Goal: Submit feedback/report problem: Submit feedback/report problem

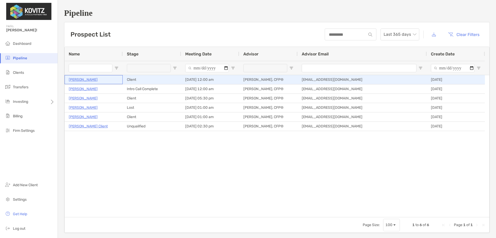
click at [80, 79] on p "[PERSON_NAME]" at bounding box center [83, 79] width 29 height 6
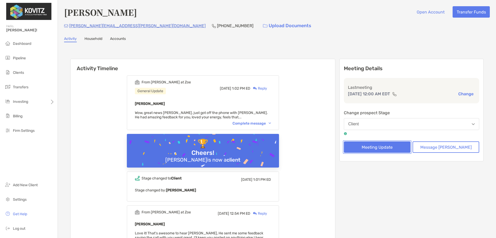
click at [401, 148] on button "Meeting Update" at bounding box center [377, 146] width 67 height 11
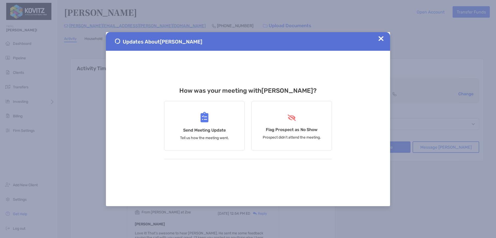
click at [384, 39] on img at bounding box center [381, 38] width 5 height 5
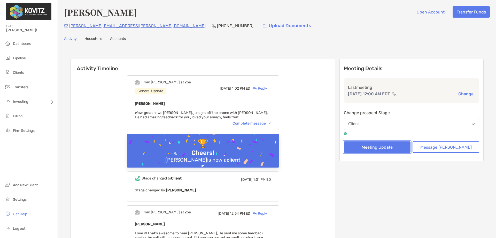
click at [396, 147] on button "Meeting Update" at bounding box center [377, 146] width 67 height 11
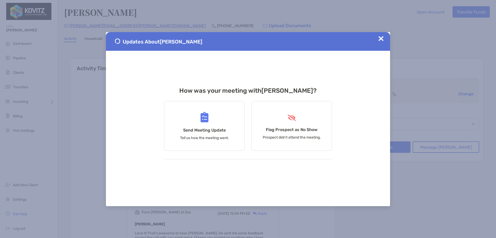
click at [381, 40] on img at bounding box center [381, 38] width 5 height 5
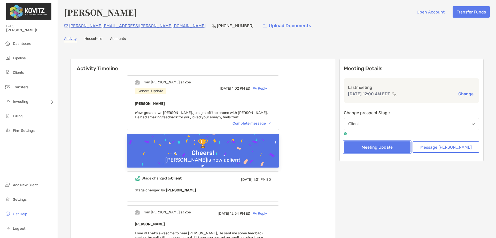
click at [386, 146] on button "Meeting Update" at bounding box center [377, 146] width 67 height 11
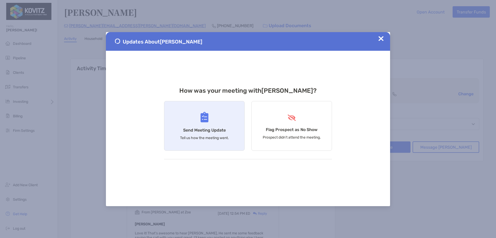
click at [182, 116] on div "Send Meeting Update Tell us how the meeting went." at bounding box center [204, 126] width 81 height 50
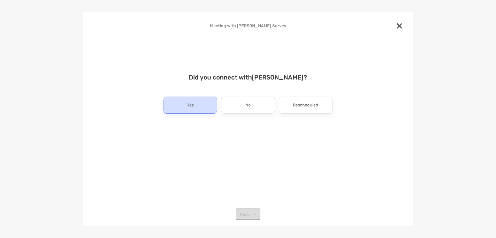
click at [207, 109] on div "Yes" at bounding box center [190, 104] width 53 height 17
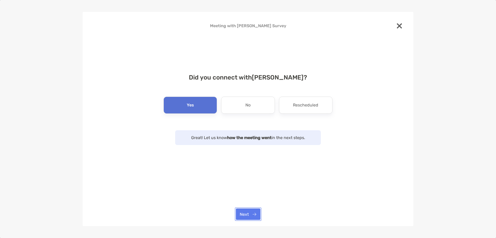
click at [252, 219] on button "Next" at bounding box center [248, 213] width 25 height 11
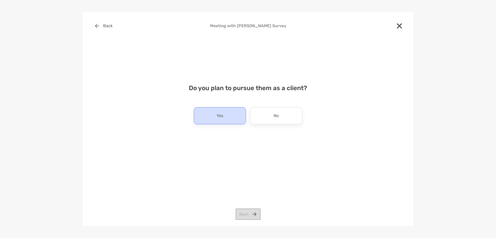
click at [223, 116] on p "Yes" at bounding box center [220, 115] width 7 height 8
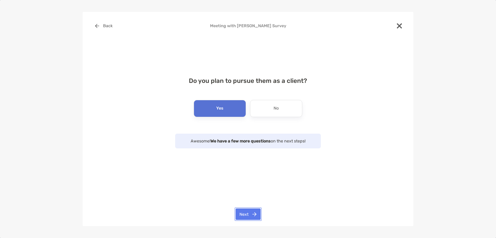
click at [247, 213] on button "Next" at bounding box center [248, 213] width 25 height 11
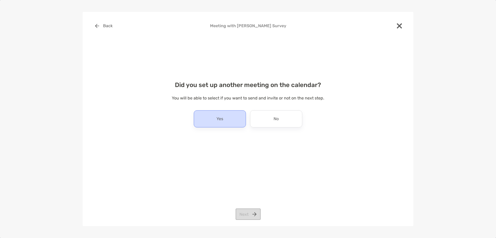
click at [223, 117] on p "Yes" at bounding box center [220, 118] width 7 height 8
click at [247, 213] on button "Next" at bounding box center [248, 213] width 25 height 11
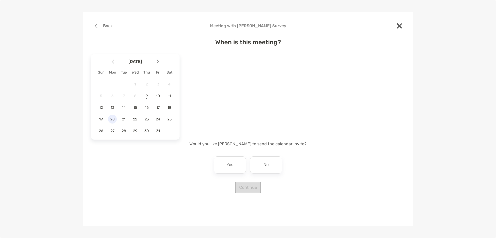
click at [114, 118] on span "20" at bounding box center [112, 119] width 9 height 4
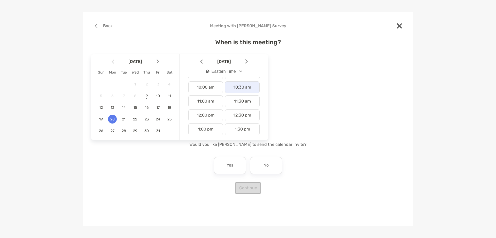
scroll to position [155, 0]
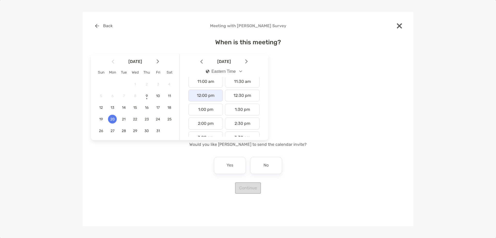
click at [209, 98] on div "12:00 pm" at bounding box center [205, 95] width 35 height 12
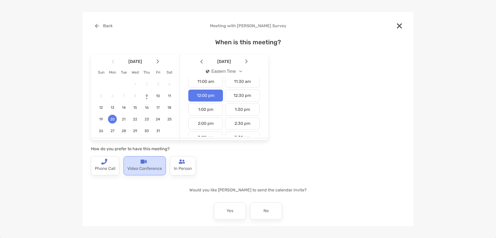
click at [134, 162] on div "Video Conference" at bounding box center [145, 165] width 42 height 19
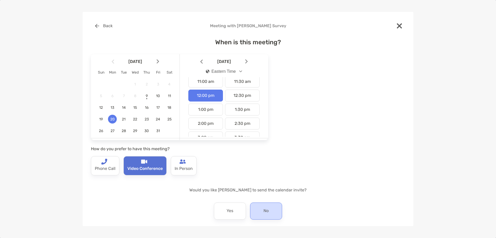
click at [264, 209] on p "No" at bounding box center [266, 210] width 5 height 8
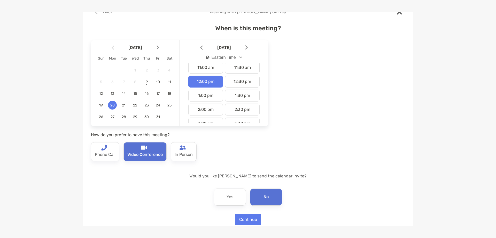
scroll to position [21, 0]
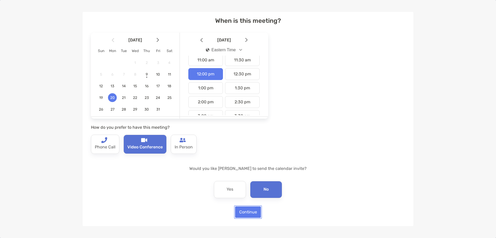
click at [239, 213] on button "Continue" at bounding box center [248, 211] width 26 height 11
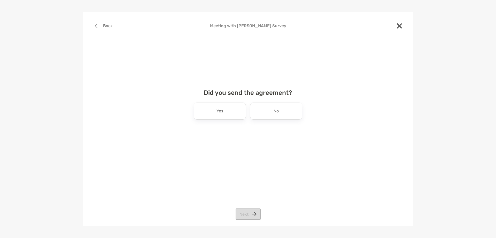
scroll to position [0, 0]
click at [278, 115] on p "No" at bounding box center [276, 111] width 5 height 8
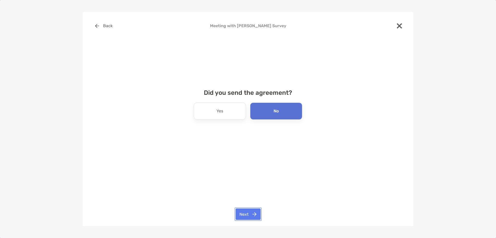
click at [246, 211] on button "Next" at bounding box center [248, 213] width 25 height 11
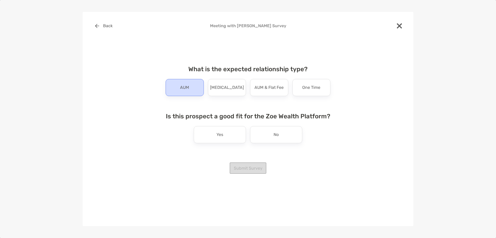
click at [188, 87] on p "AUM" at bounding box center [184, 87] width 9 height 8
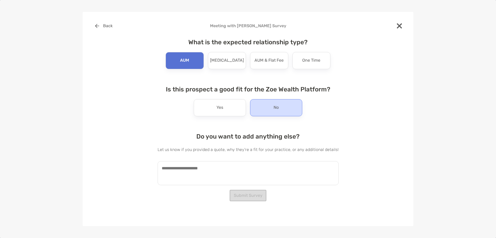
click at [267, 108] on div "No" at bounding box center [276, 107] width 52 height 17
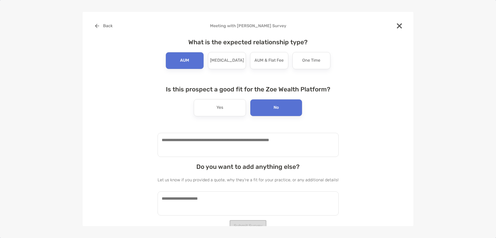
click at [229, 138] on textarea at bounding box center [248, 145] width 181 height 24
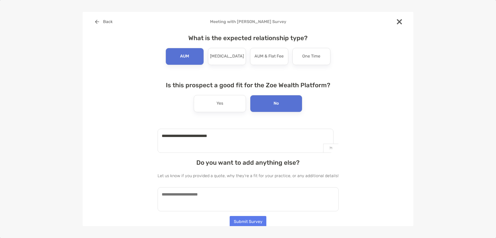
scroll to position [5, 0]
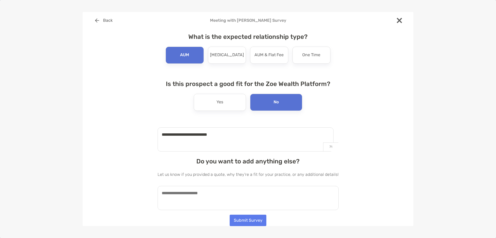
type textarea "**********"
click at [213, 201] on textarea at bounding box center [248, 198] width 181 height 24
type textarea "**********"
click at [241, 224] on button "Submit Survey" at bounding box center [248, 219] width 37 height 11
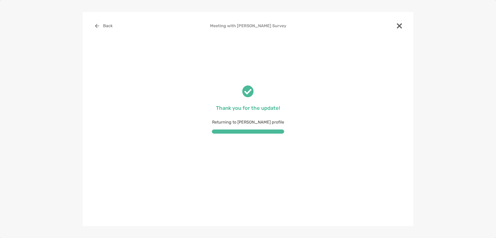
scroll to position [0, 0]
